Goal: Transaction & Acquisition: Purchase product/service

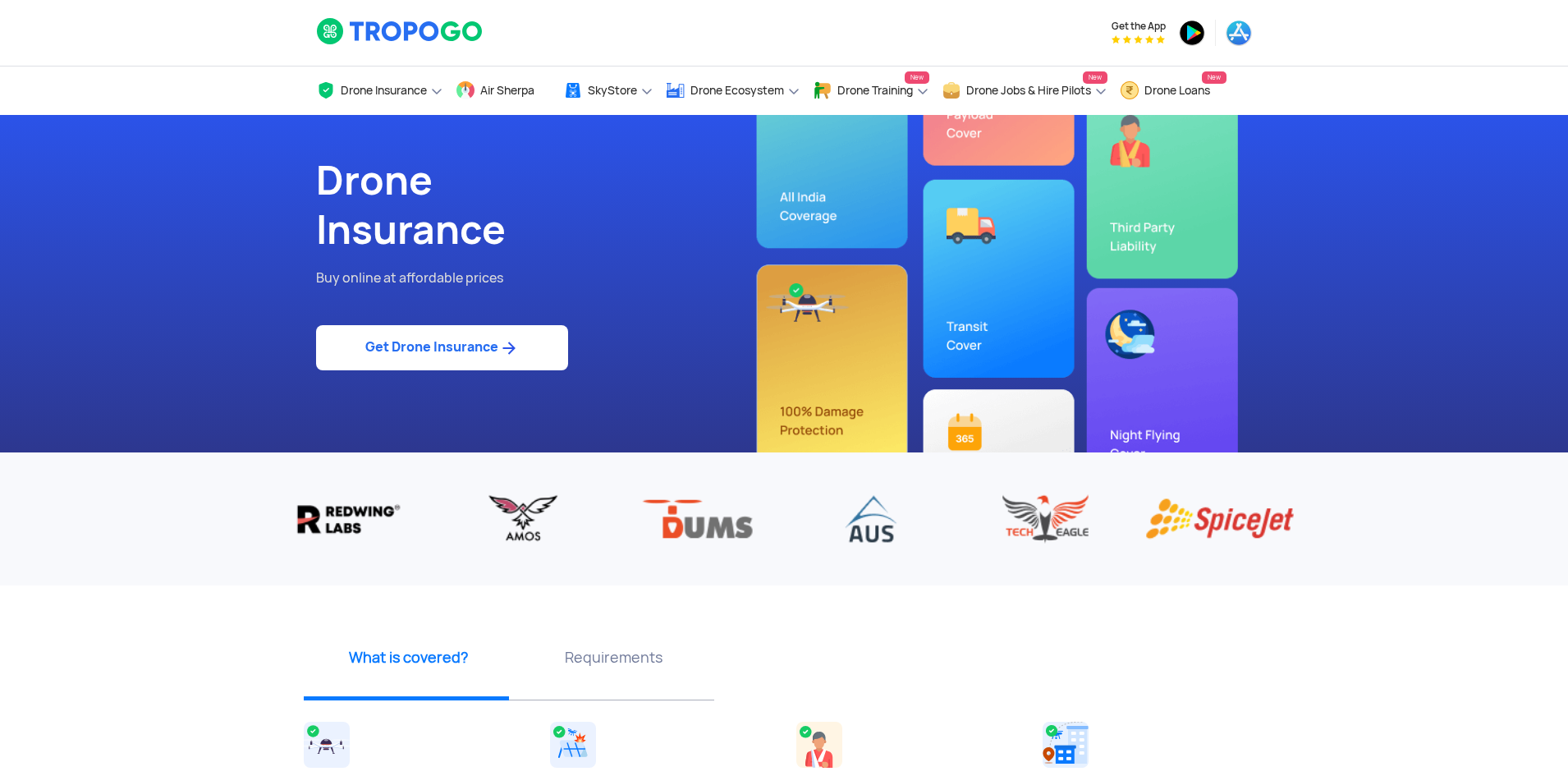
click at [456, 356] on link "Get Drone Insurance" at bounding box center [442, 347] width 252 height 45
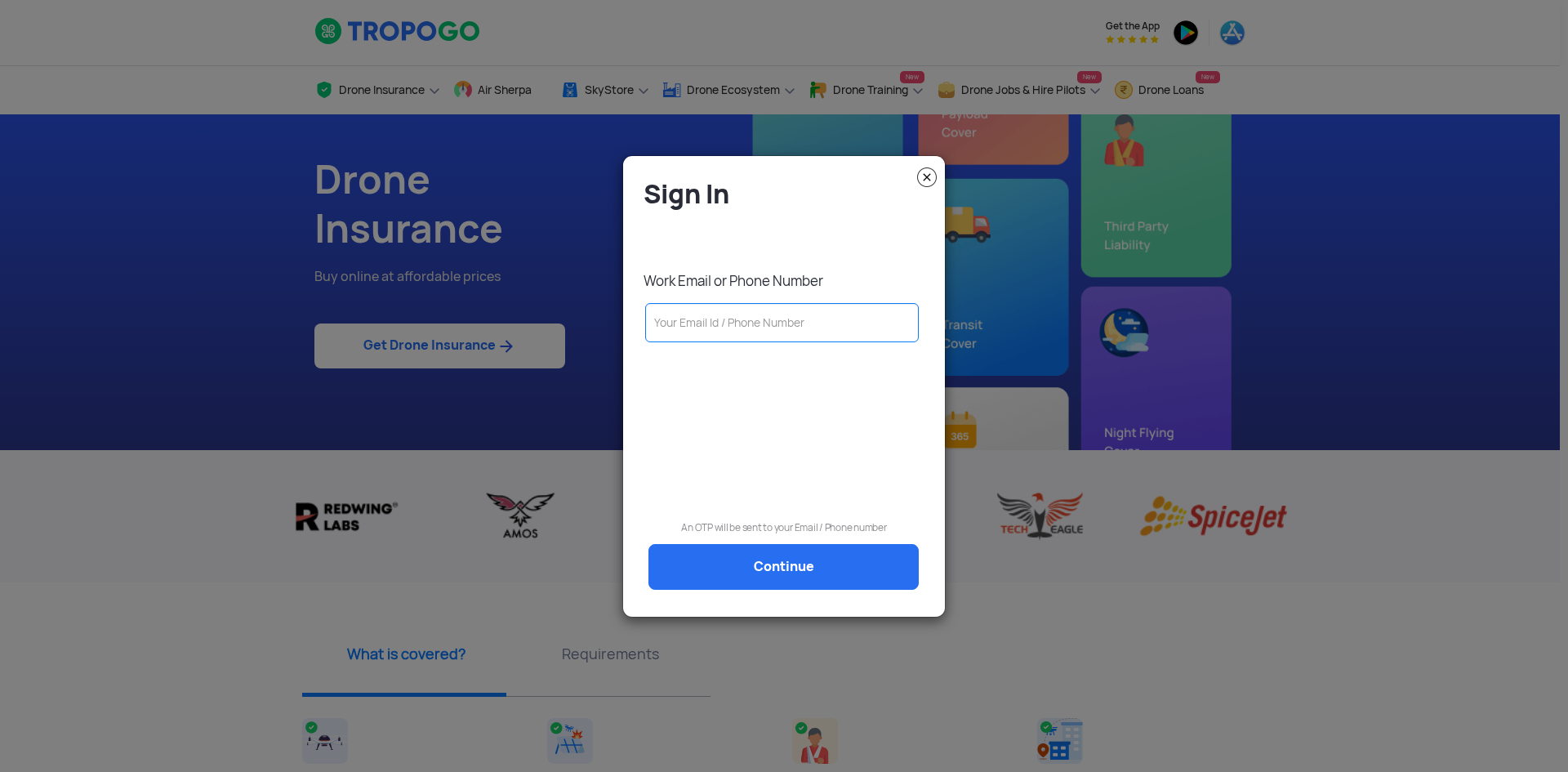
click at [845, 318] on input "text" at bounding box center [782, 323] width 273 height 40
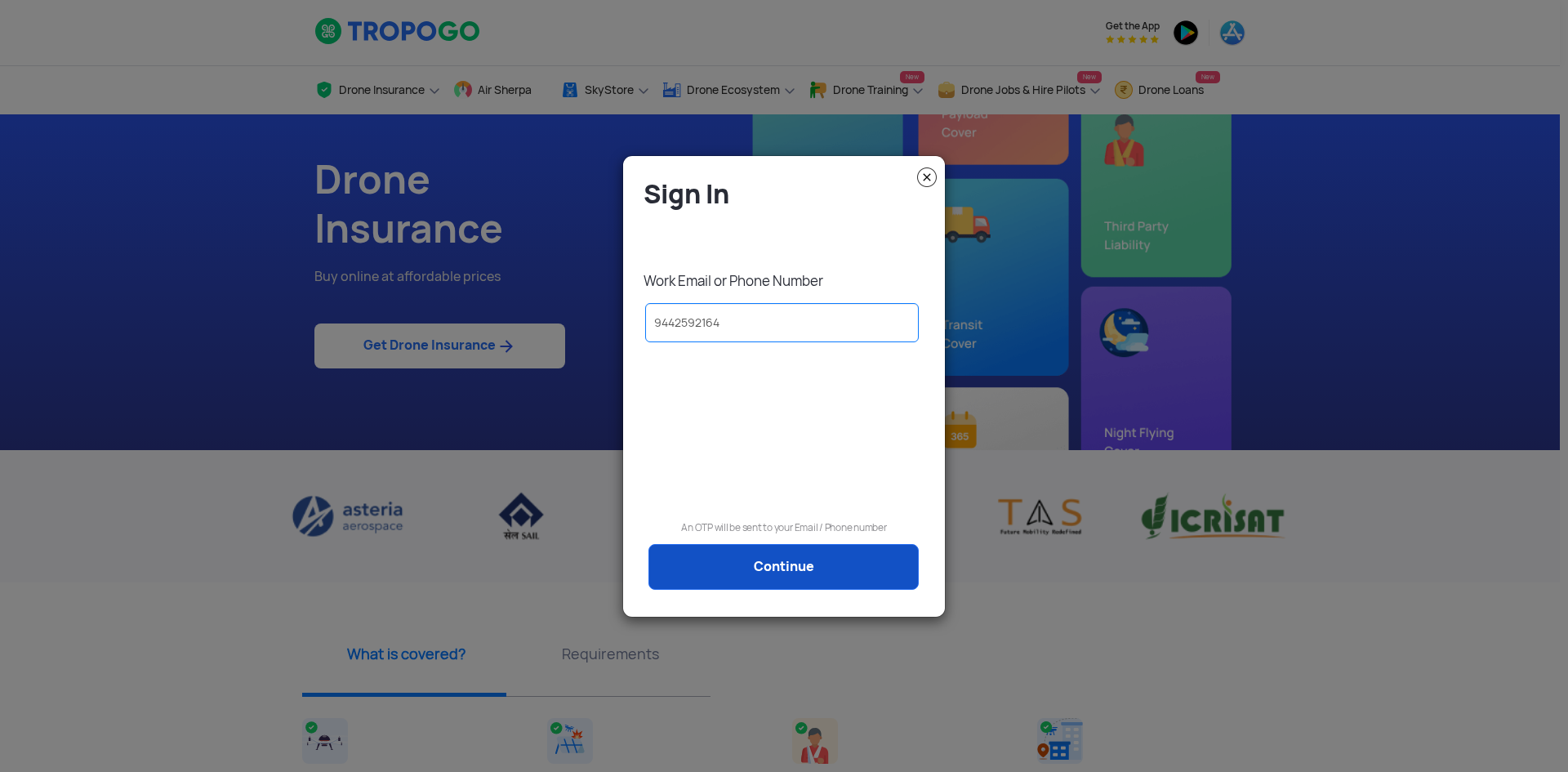
type input "9442592164"
click at [835, 563] on link "Continue" at bounding box center [783, 567] width 270 height 46
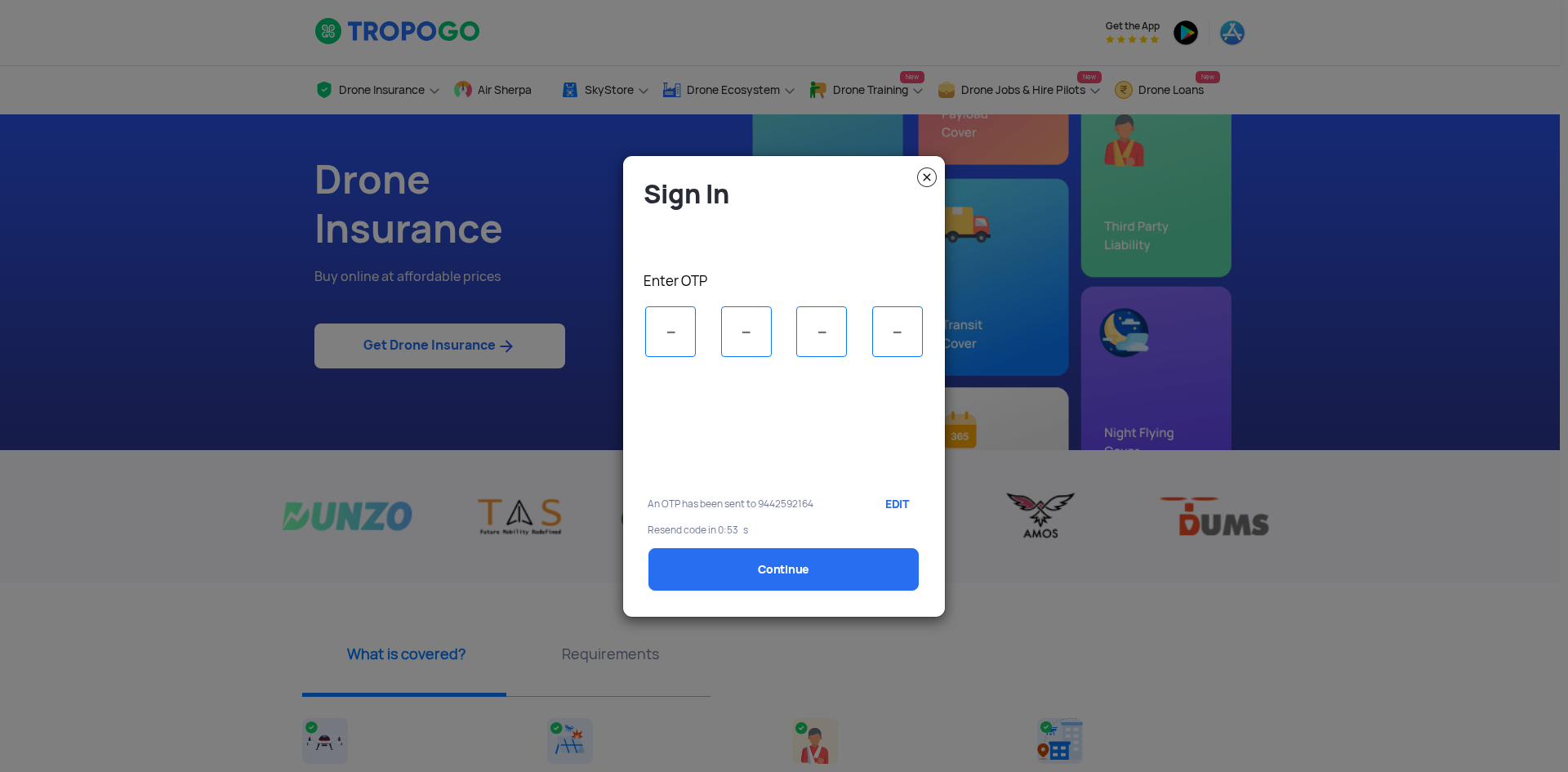
click at [676, 331] on input "tel" at bounding box center [670, 331] width 50 height 50
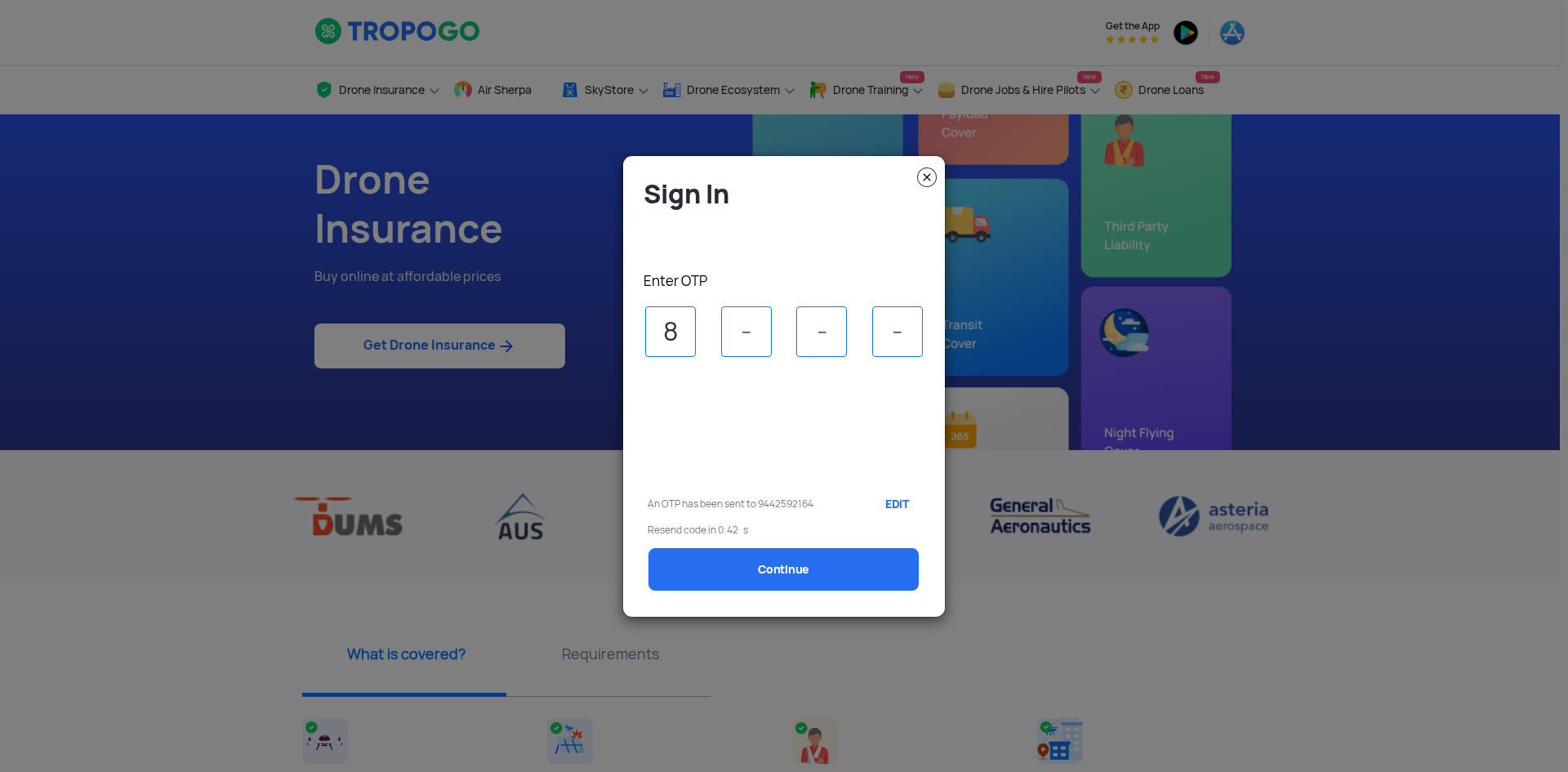
type input "8"
type input "3"
type input "2"
type input "5"
select select "1000000"
